Goal: Book appointment/travel/reservation

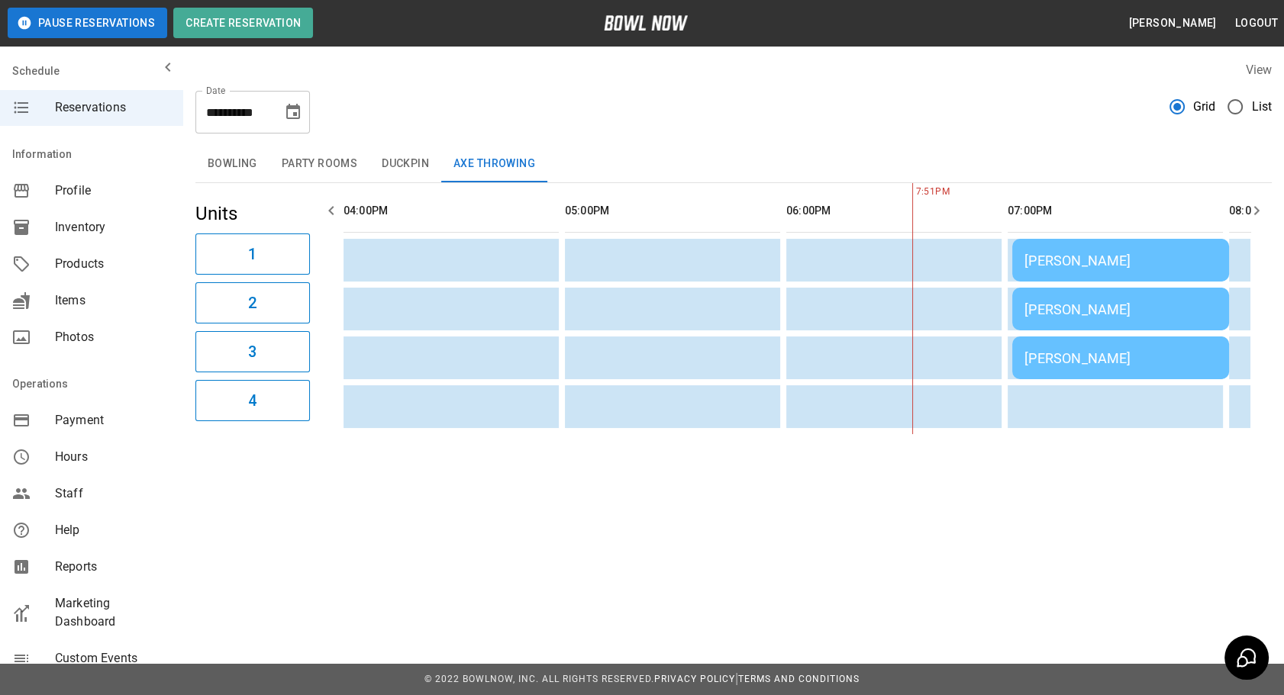
scroll to position [0, 179]
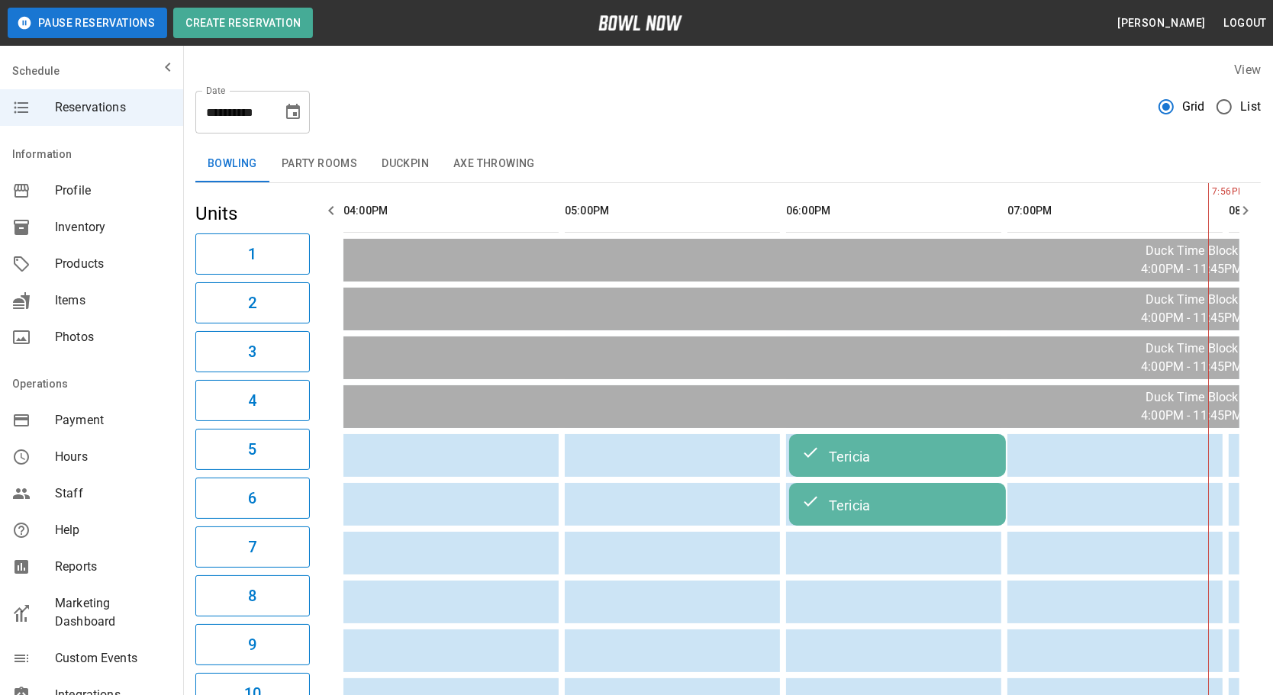
scroll to position [0, 664]
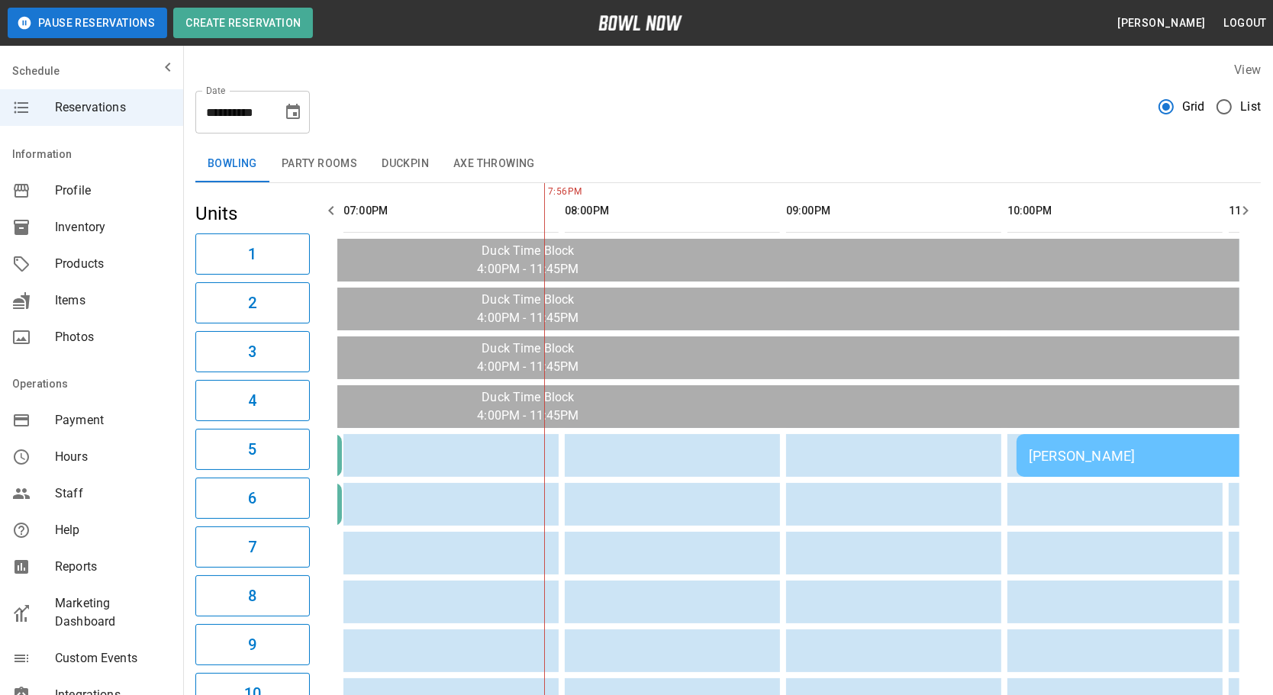
click at [473, 165] on button "Axe Throwing" at bounding box center [494, 164] width 106 height 37
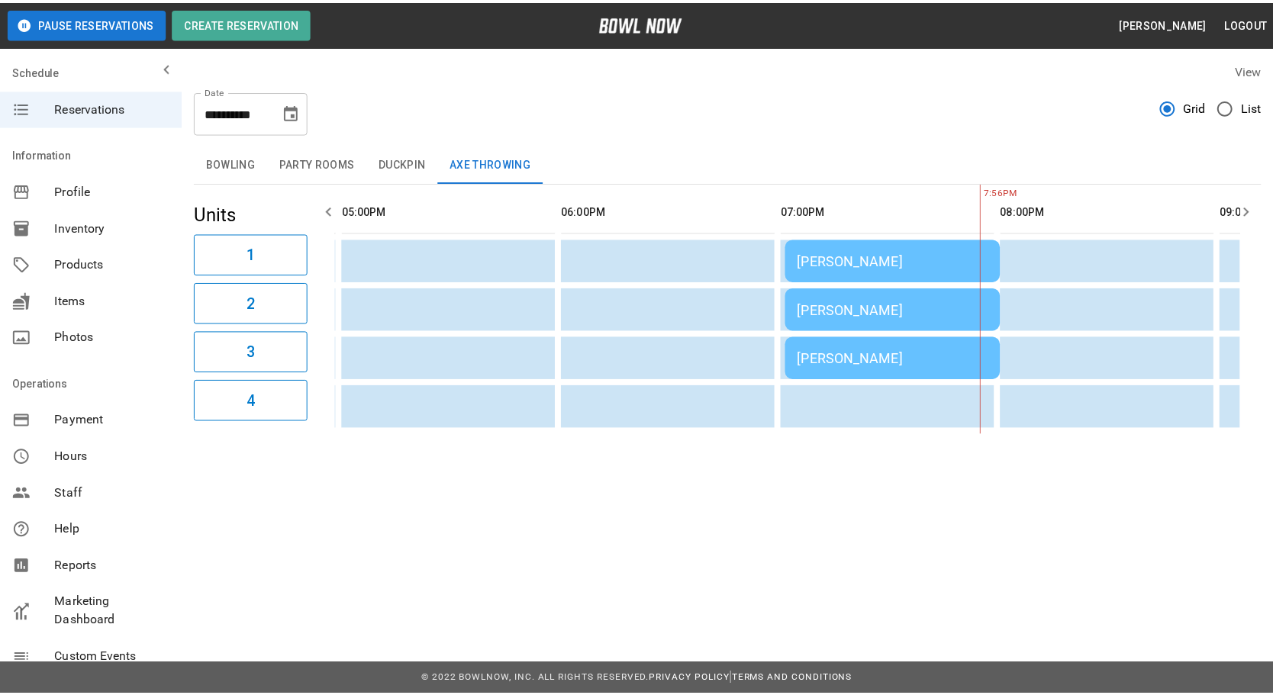
scroll to position [0, 0]
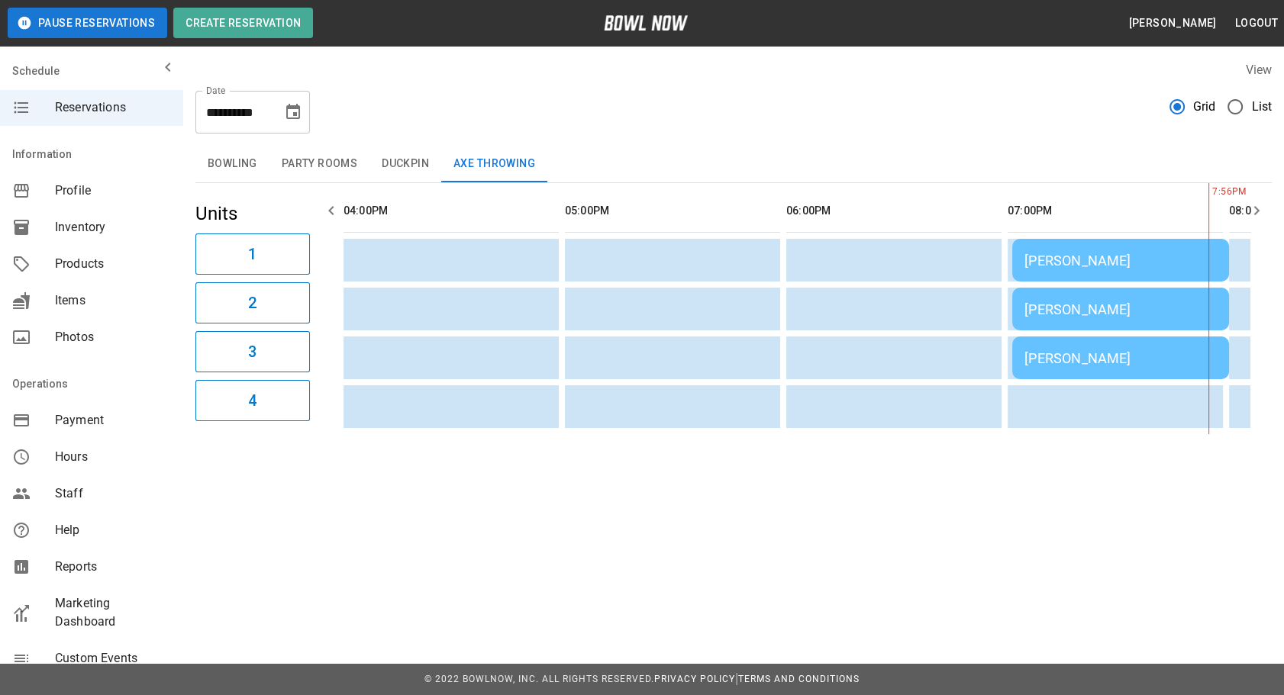
click at [244, 169] on button "Bowling" at bounding box center [232, 164] width 74 height 37
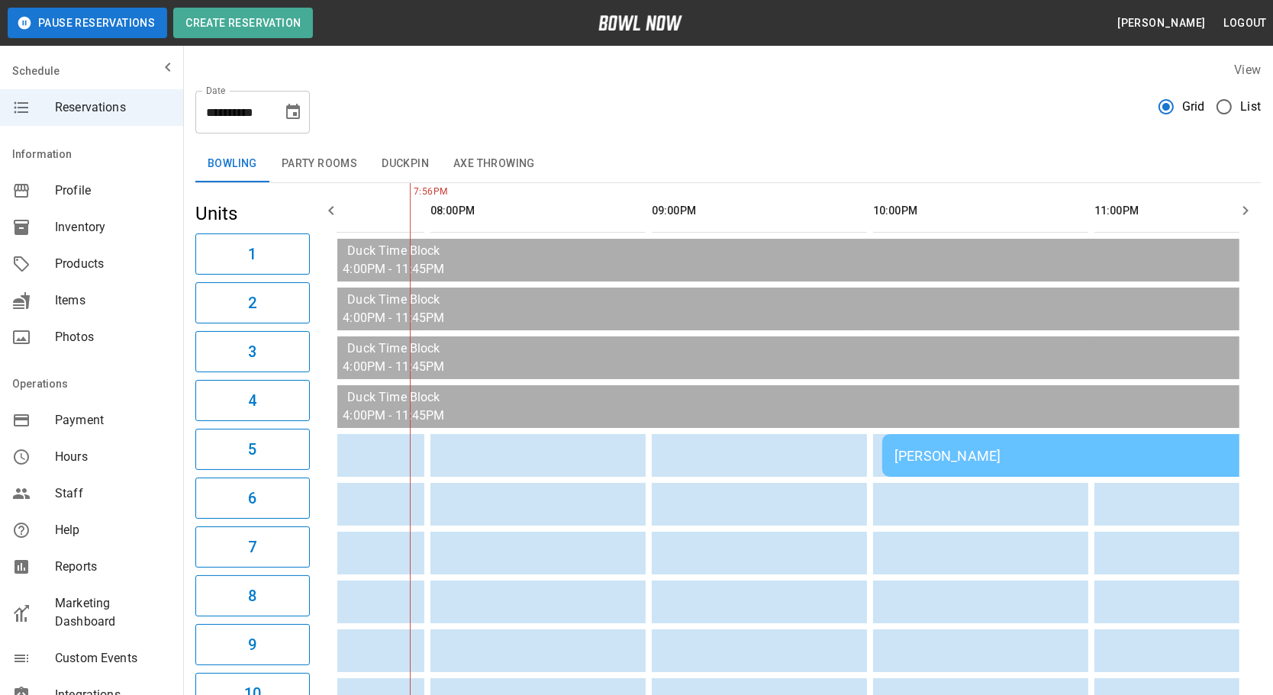
scroll to position [0, 868]
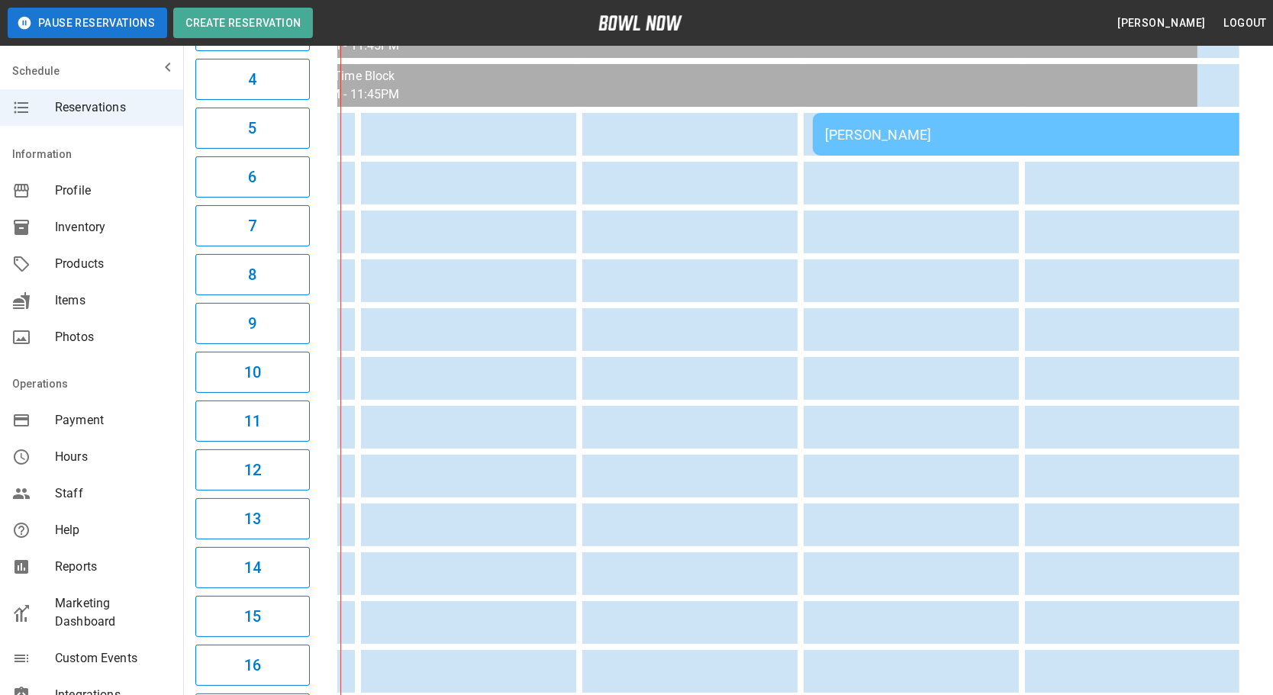
click at [1071, 130] on div "Ally Patton" at bounding box center [1032, 135] width 415 height 16
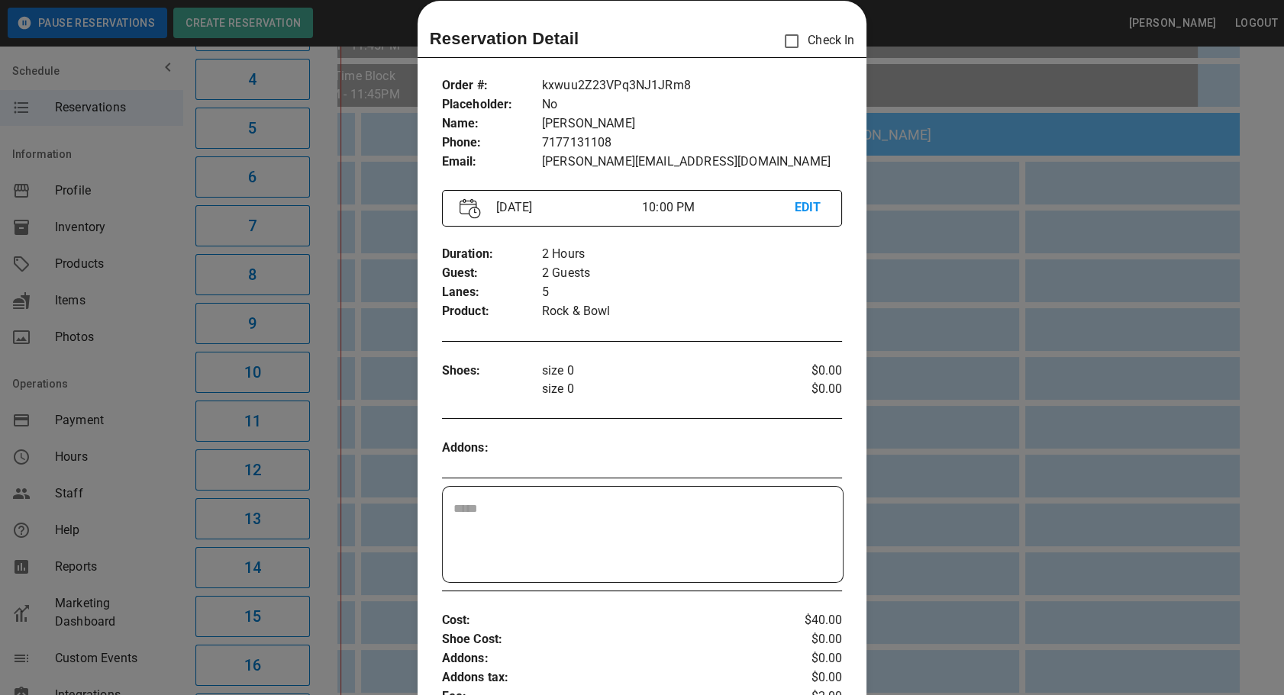
click at [1142, 532] on div at bounding box center [642, 347] width 1284 height 695
